Goal: Find specific page/section: Find specific page/section

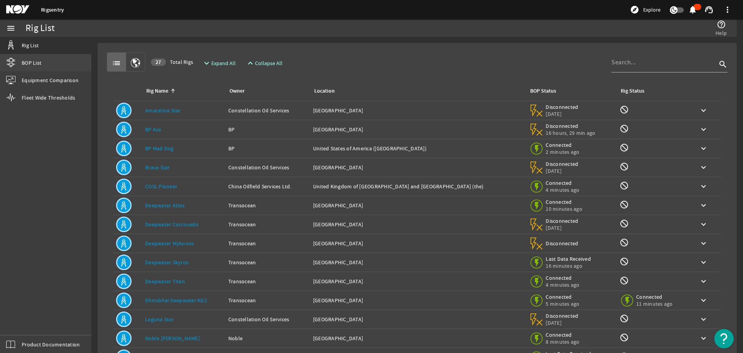
click at [26, 66] on span "BOP List" at bounding box center [32, 63] width 20 height 8
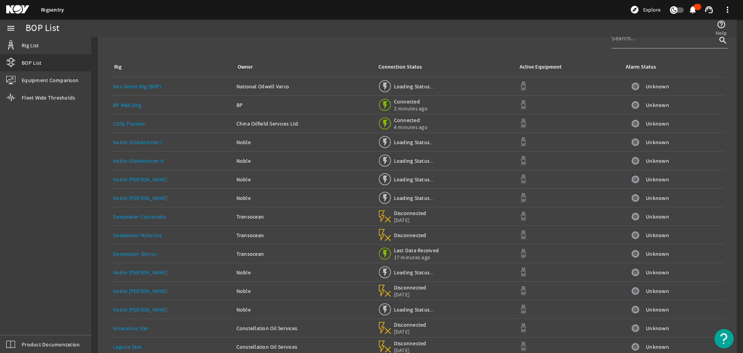
scroll to position [58, 0]
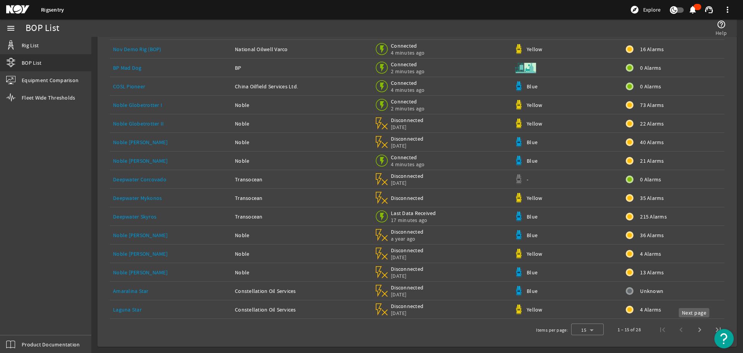
click at [691, 328] on span "Next page" at bounding box center [700, 329] width 19 height 19
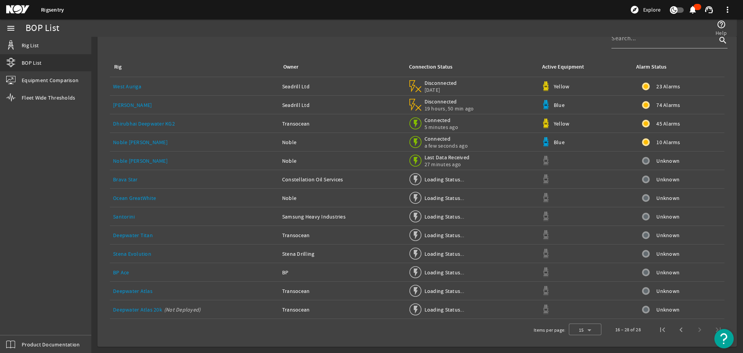
scroll to position [21, 0]
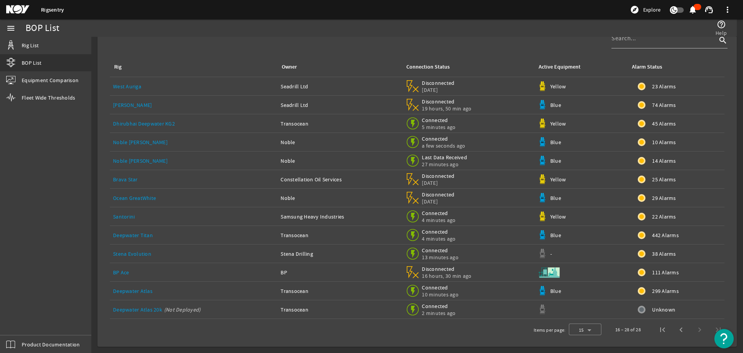
click at [132, 161] on link "Noble [PERSON_NAME]" at bounding box center [140, 160] width 55 height 7
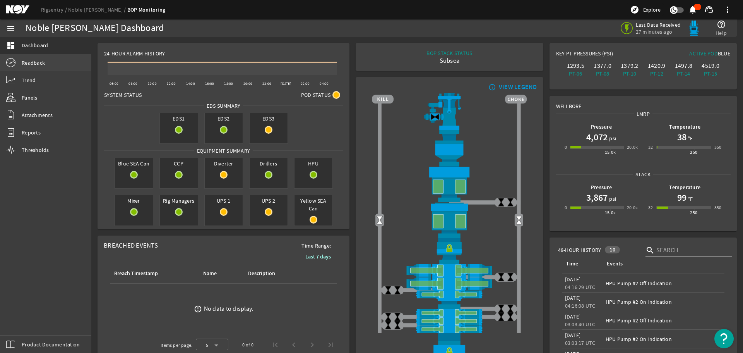
click at [45, 60] on span "Readback" at bounding box center [33, 63] width 23 height 8
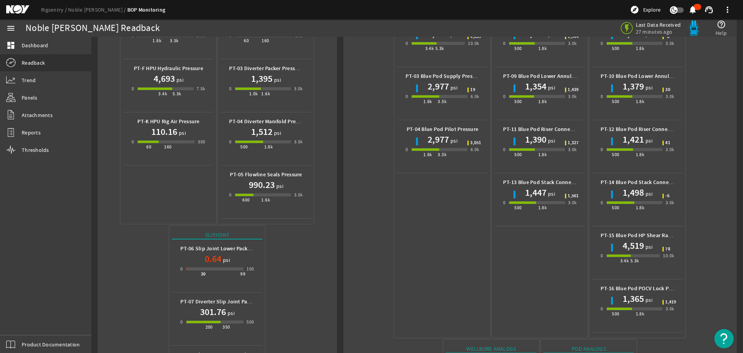
scroll to position [74, 0]
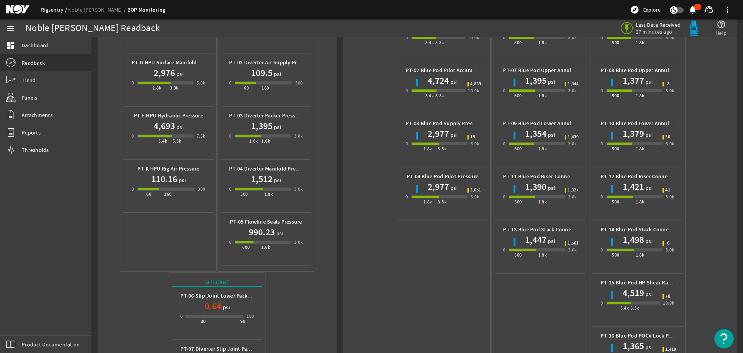
click at [46, 12] on link "Rigsentry" at bounding box center [54, 9] width 27 height 7
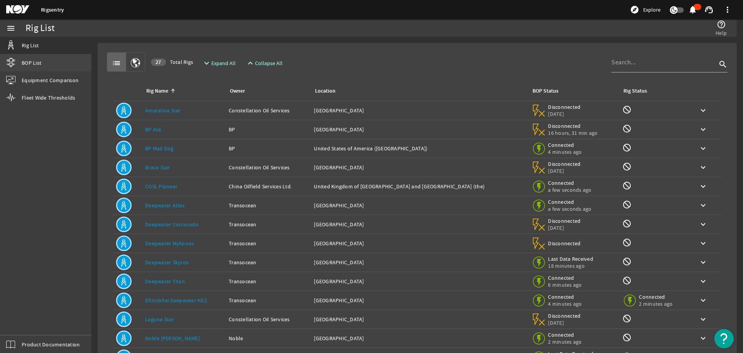
click at [20, 64] on link "BOP List" at bounding box center [45, 62] width 91 height 17
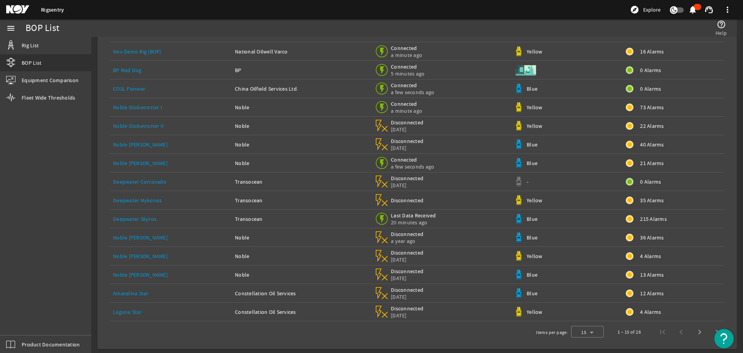
scroll to position [58, 0]
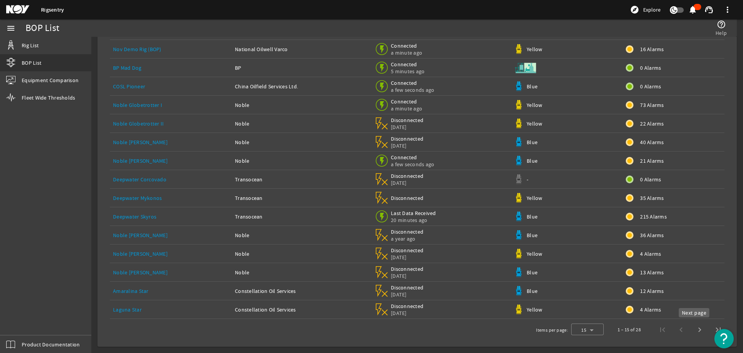
click at [694, 331] on span "Next page" at bounding box center [700, 329] width 19 height 19
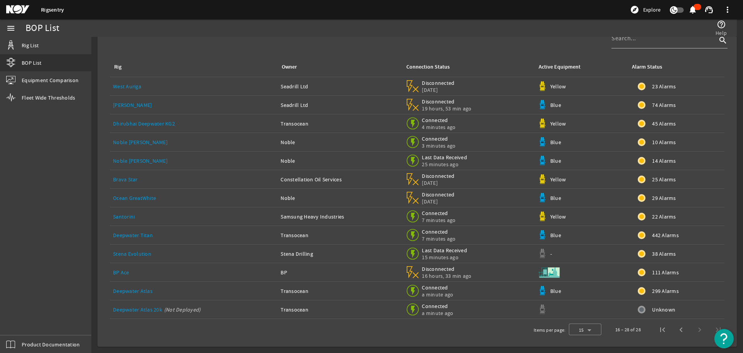
scroll to position [21, 0]
click at [142, 255] on link "Stena Evolution" at bounding box center [132, 253] width 38 height 7
